Goal: Task Accomplishment & Management: Manage account settings

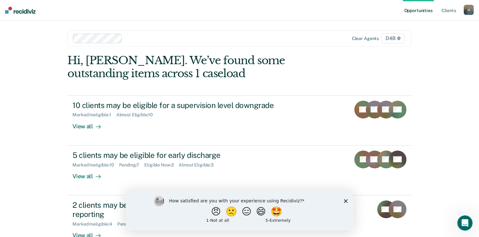
click at [17, 139] on div "Opportunities Client s [EMAIL_ADDRESS][US_STATE][DOMAIN_NAME] H Profile How it …" at bounding box center [239, 140] width 479 height 280
click at [345, 199] on icon "Close survey" at bounding box center [346, 201] width 4 height 4
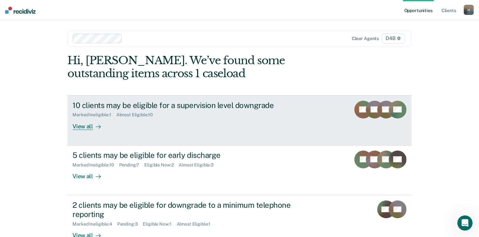
scroll to position [42, 0]
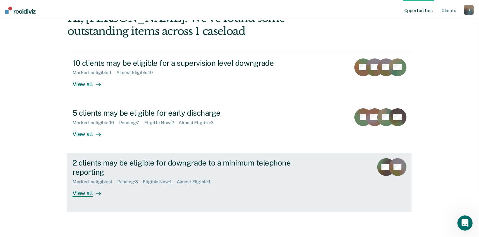
click at [76, 193] on div "View all" at bounding box center [91, 190] width 36 height 12
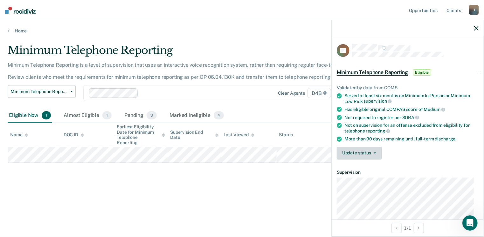
click at [361, 150] on button "Update status" at bounding box center [359, 153] width 45 height 13
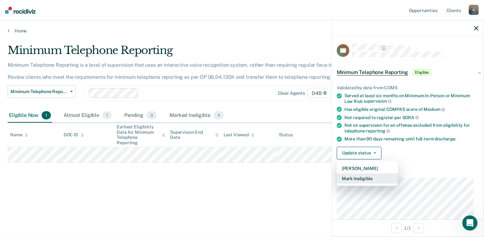
click at [357, 176] on button "Mark Ineligible" at bounding box center [367, 179] width 61 height 10
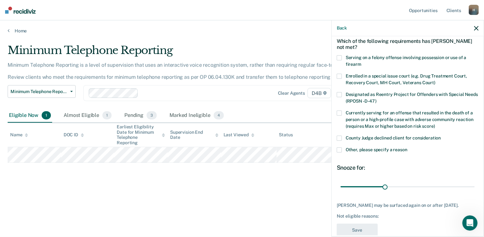
scroll to position [29, 0]
type input "90"
click at [469, 185] on input "range" at bounding box center [408, 187] width 134 height 11
click at [339, 148] on span at bounding box center [339, 150] width 5 height 5
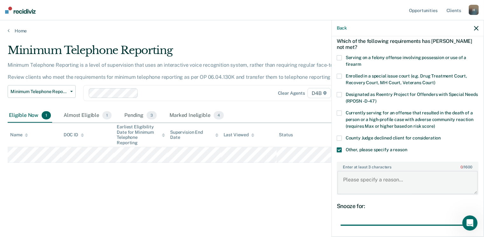
click at [353, 172] on textarea "Enter at least 3 characters 0 / 1600" at bounding box center [407, 183] width 141 height 24
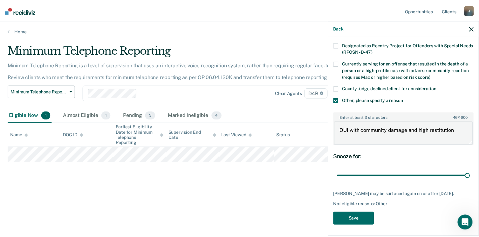
scroll to position [79, 0]
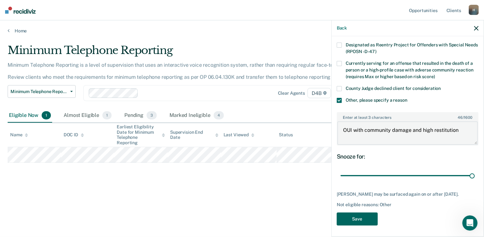
type textarea "OUI with community damage and high restitution"
click at [362, 214] on button "Save" at bounding box center [357, 219] width 41 height 13
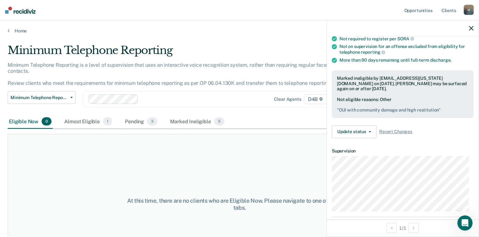
click at [472, 27] on icon "button" at bounding box center [471, 28] width 4 height 4
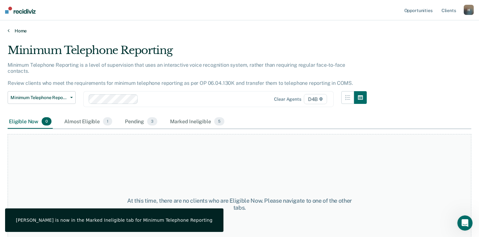
click at [17, 31] on link "Home" at bounding box center [240, 31] width 464 height 6
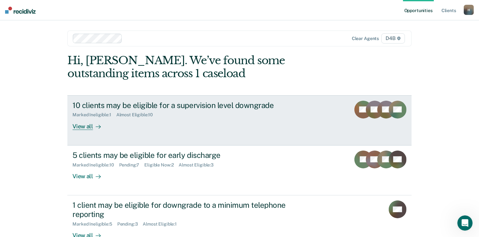
click at [80, 126] on div "View all" at bounding box center [91, 124] width 36 height 12
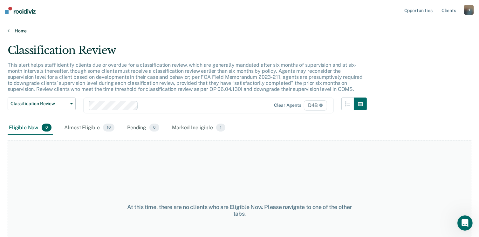
click at [17, 31] on link "Home" at bounding box center [240, 31] width 464 height 6
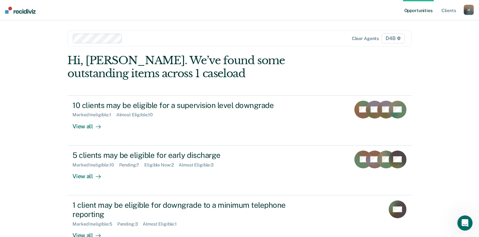
scroll to position [24, 0]
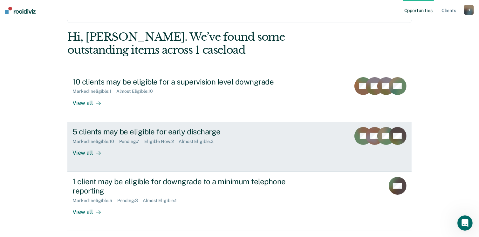
click at [86, 153] on div "View all" at bounding box center [91, 150] width 36 height 12
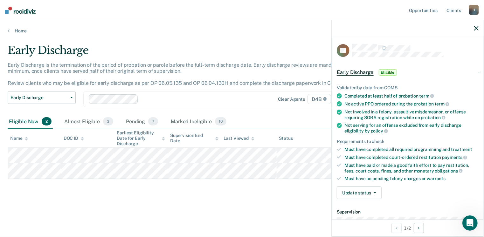
scroll to position [73, 0]
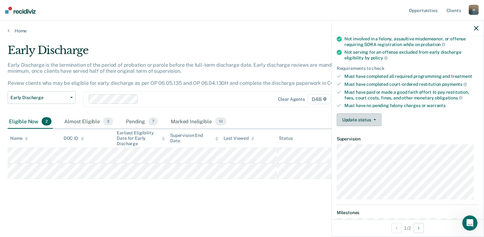
click at [376, 119] on icon "button" at bounding box center [375, 119] width 3 height 1
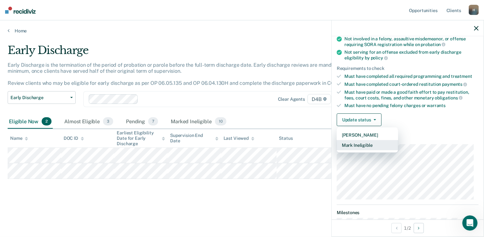
click at [359, 143] on button "Mark Ineligible" at bounding box center [367, 145] width 61 height 10
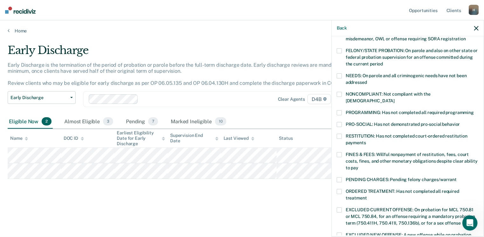
click at [339, 134] on span at bounding box center [339, 136] width 5 height 5
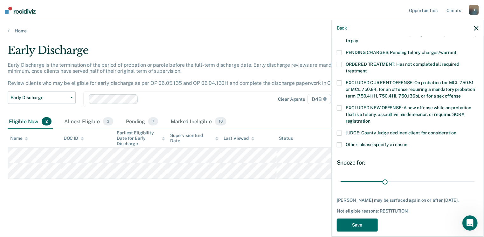
click at [471, 177] on div "30 days" at bounding box center [408, 182] width 142 height 11
type input "90"
click at [468, 177] on input "range" at bounding box center [408, 182] width 134 height 11
click at [363, 219] on button "Save" at bounding box center [357, 225] width 41 height 13
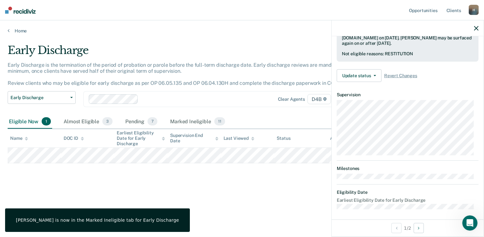
scroll to position [117, 0]
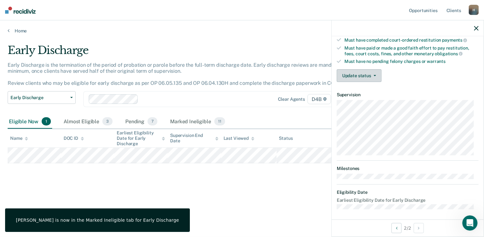
click at [375, 74] on button "Update status" at bounding box center [359, 75] width 45 height 13
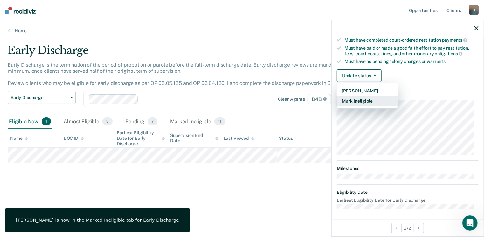
click at [358, 97] on button "Mark Ineligible" at bounding box center [367, 101] width 61 height 10
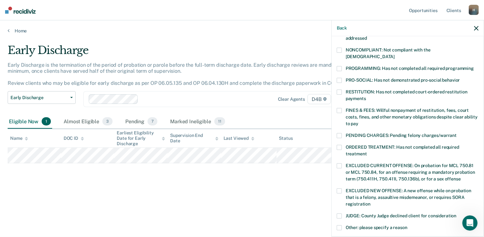
click at [341, 90] on span at bounding box center [339, 92] width 5 height 5
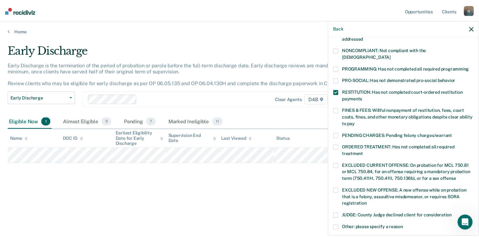
scroll to position [206, 0]
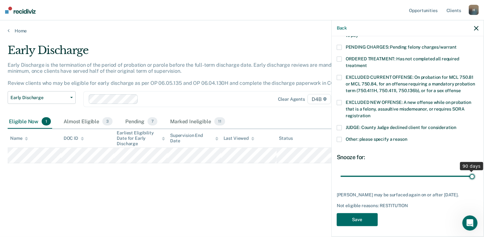
type input "90"
click at [469, 171] on input "range" at bounding box center [408, 176] width 134 height 11
click at [359, 215] on button "Save" at bounding box center [357, 219] width 41 height 13
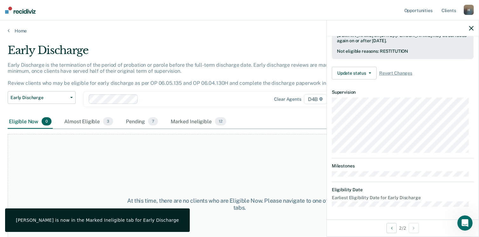
scroll to position [164, 0]
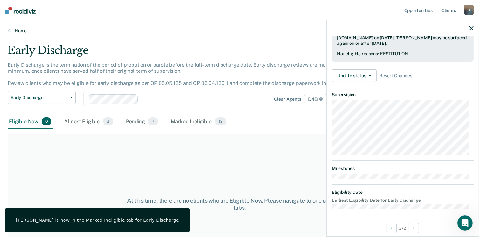
click at [16, 30] on link "Home" at bounding box center [240, 31] width 464 height 6
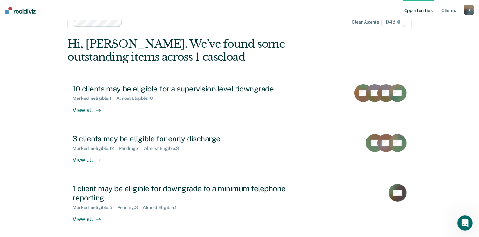
scroll to position [42, 0]
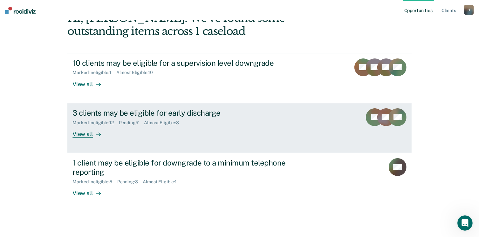
click at [128, 121] on div "Pending : 7" at bounding box center [131, 122] width 25 height 5
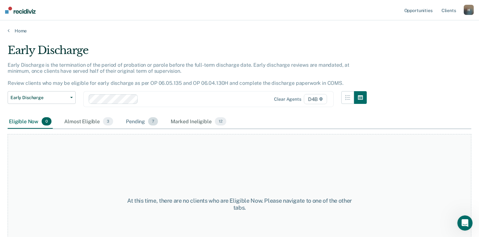
click at [150, 121] on span "7" at bounding box center [153, 121] width 10 height 8
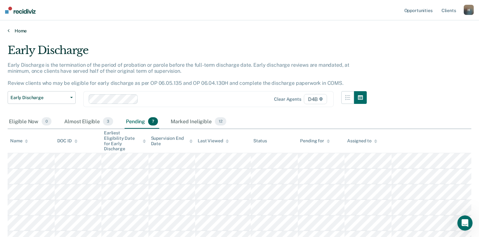
click at [14, 30] on link "Home" at bounding box center [240, 31] width 464 height 6
